Goal: Information Seeking & Learning: Find specific fact

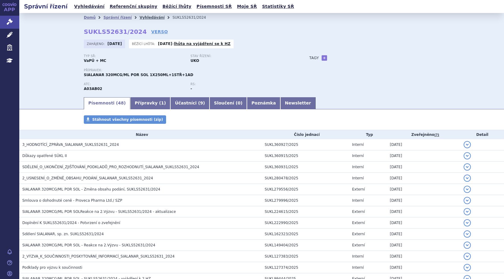
click at [143, 17] on link "Vyhledávání" at bounding box center [152, 17] width 25 height 4
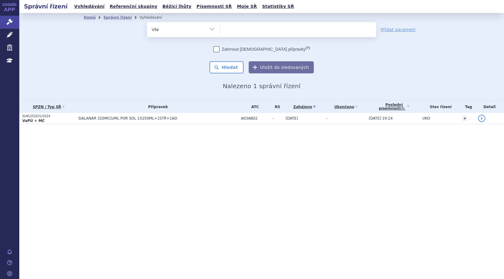
select select
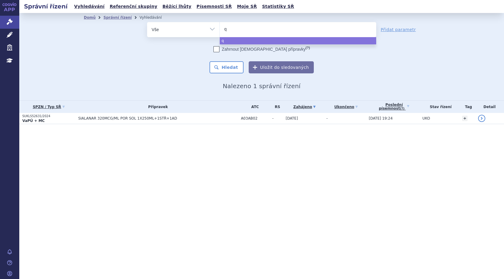
type input "qa"
type input "qal"
type input "qalso"
type input "qalsod"
type input "qalsody"
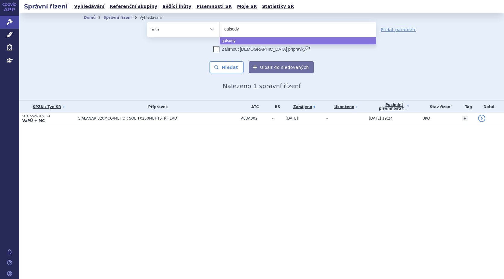
select select "qalsody"
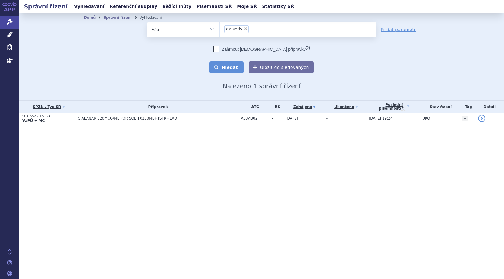
click at [232, 64] on button "Hledat" at bounding box center [227, 67] width 34 height 12
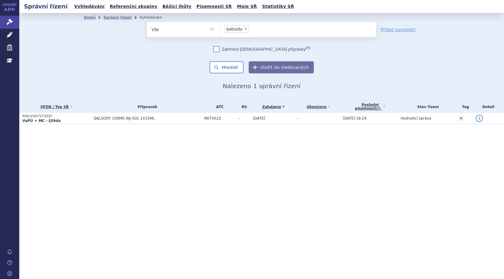
click at [39, 119] on strong "VaPÚ + MC - §39da" at bounding box center [41, 121] width 38 height 4
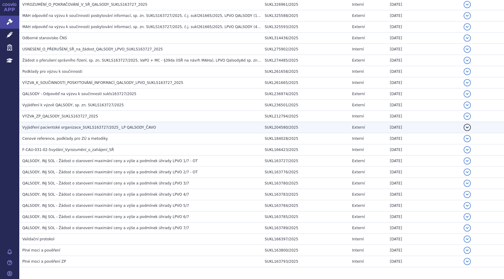
scroll to position [160, 0]
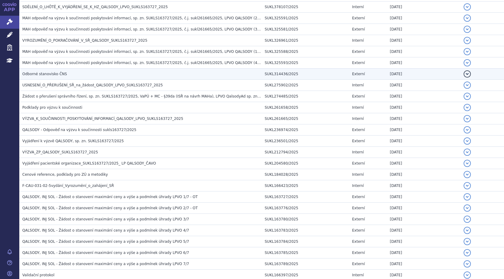
click at [52, 73] on span "Odborné stanovisko ČNS" at bounding box center [44, 74] width 45 height 4
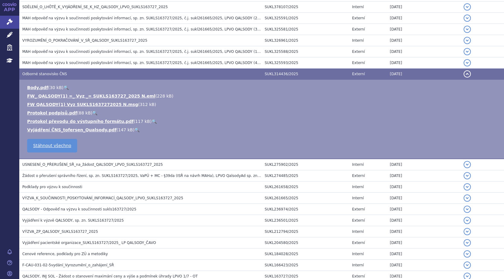
click at [135, 129] on link "🔍" at bounding box center [137, 129] width 5 height 5
